Goal: Task Accomplishment & Management: Manage account settings

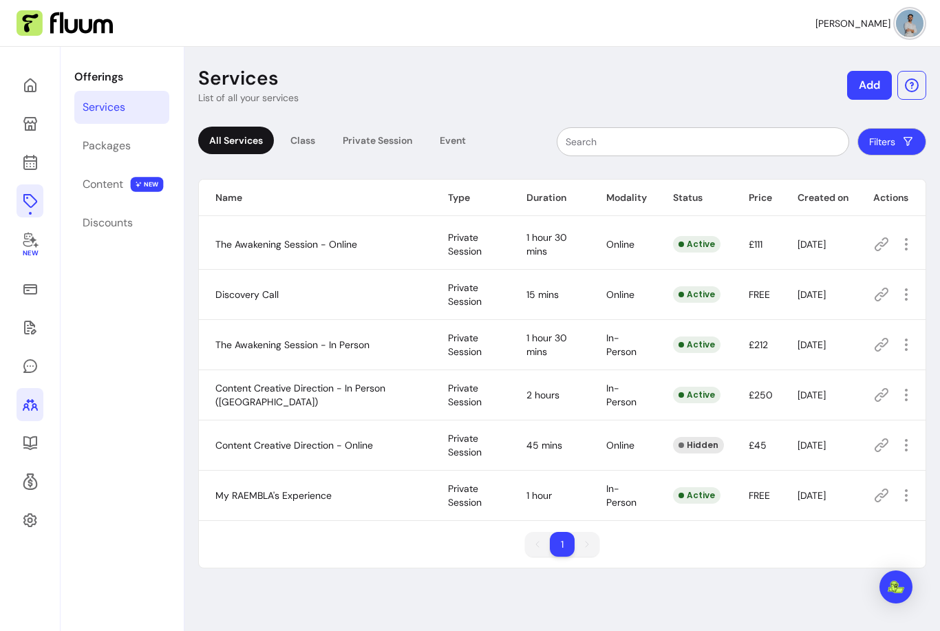
click at [17, 414] on link at bounding box center [30, 404] width 27 height 33
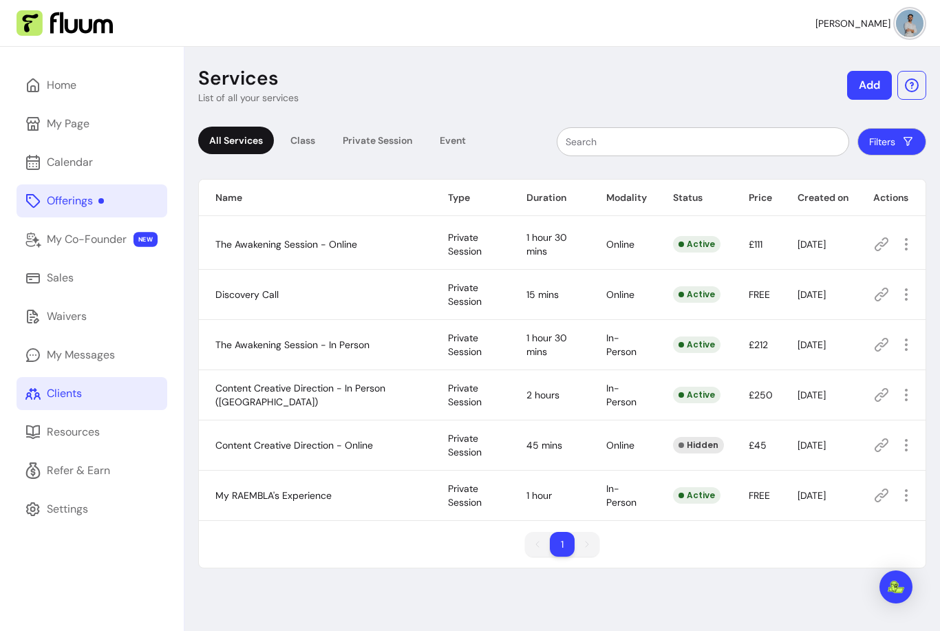
click at [16, 414] on div "Home My Page Calendar Offerings My Co-Founder NEW Sales Waivers My Messages Cli…" at bounding box center [92, 362] width 184 height 631
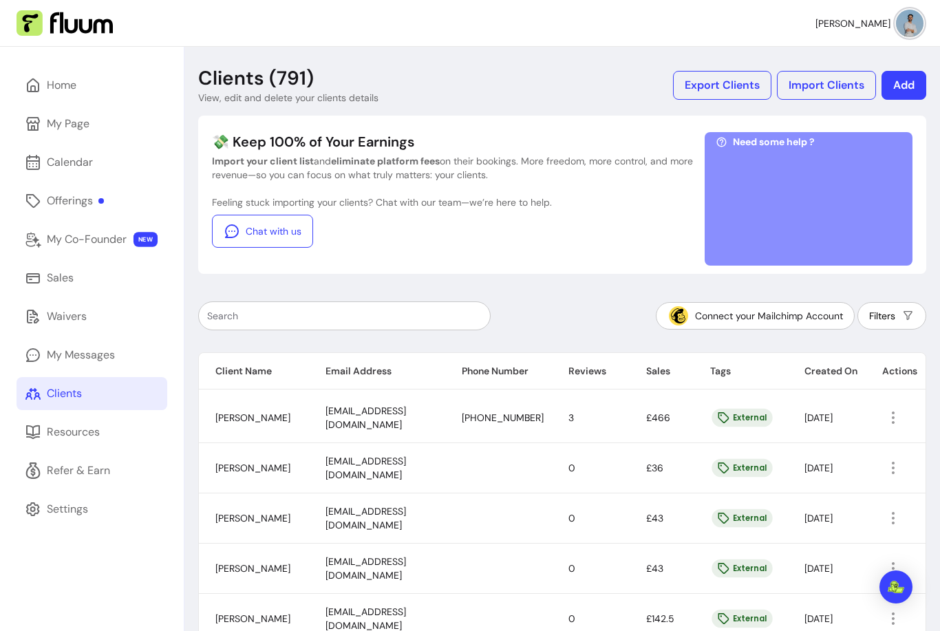
click at [266, 310] on input "text" at bounding box center [344, 316] width 275 height 14
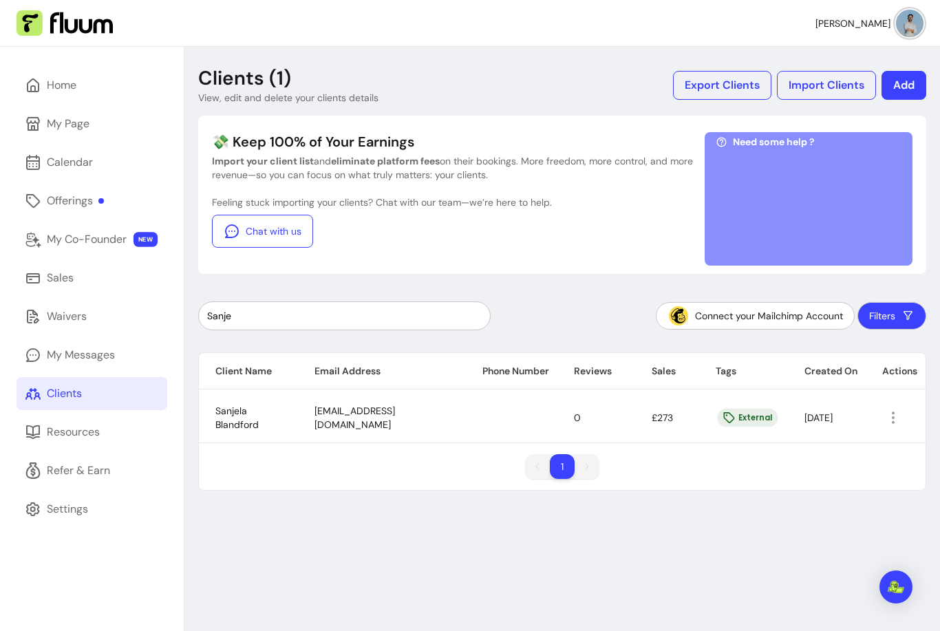
type input "Sanje"
click at [893, 423] on icon "button" at bounding box center [893, 418] width 16 height 16
click at [782, 449] on icon at bounding box center [785, 448] width 9 height 9
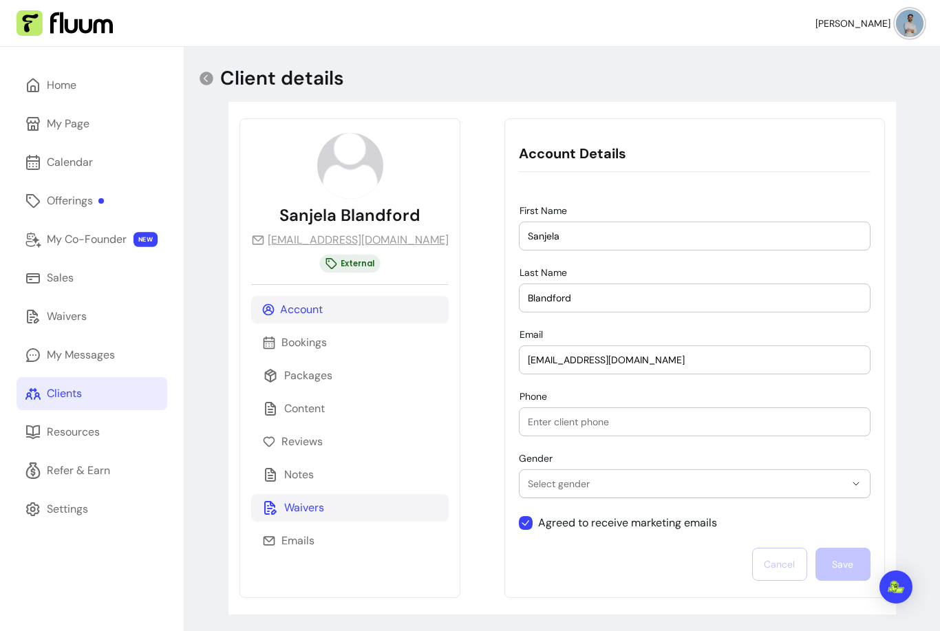
click at [309, 513] on p "Waivers" at bounding box center [304, 508] width 40 height 17
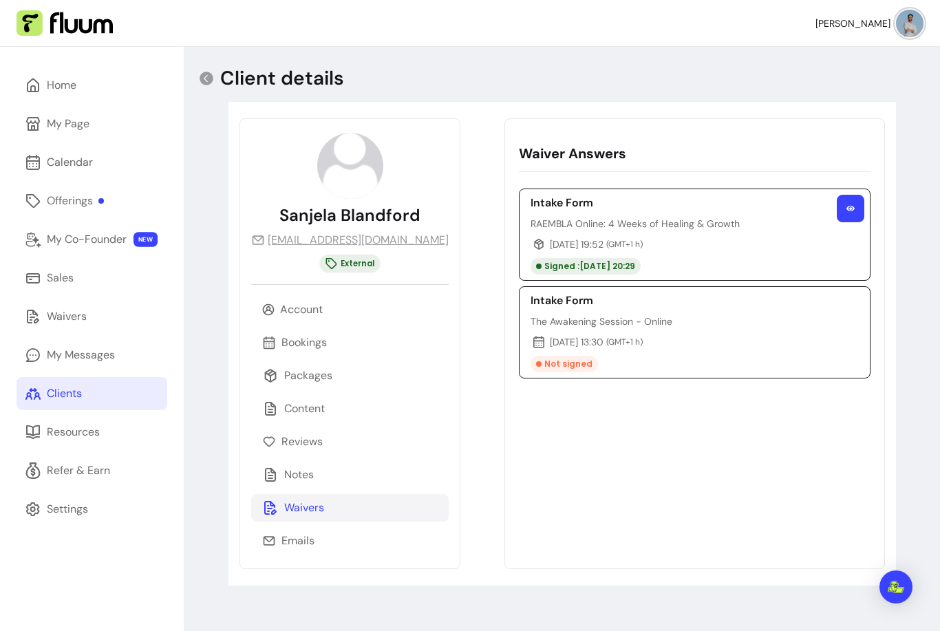
click at [841, 206] on button "button" at bounding box center [851, 209] width 28 height 28
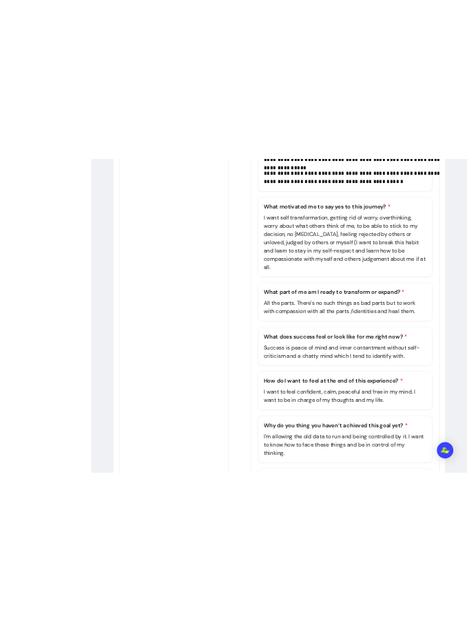
scroll to position [2022, 0]
